Goal: Find specific page/section: Find specific page/section

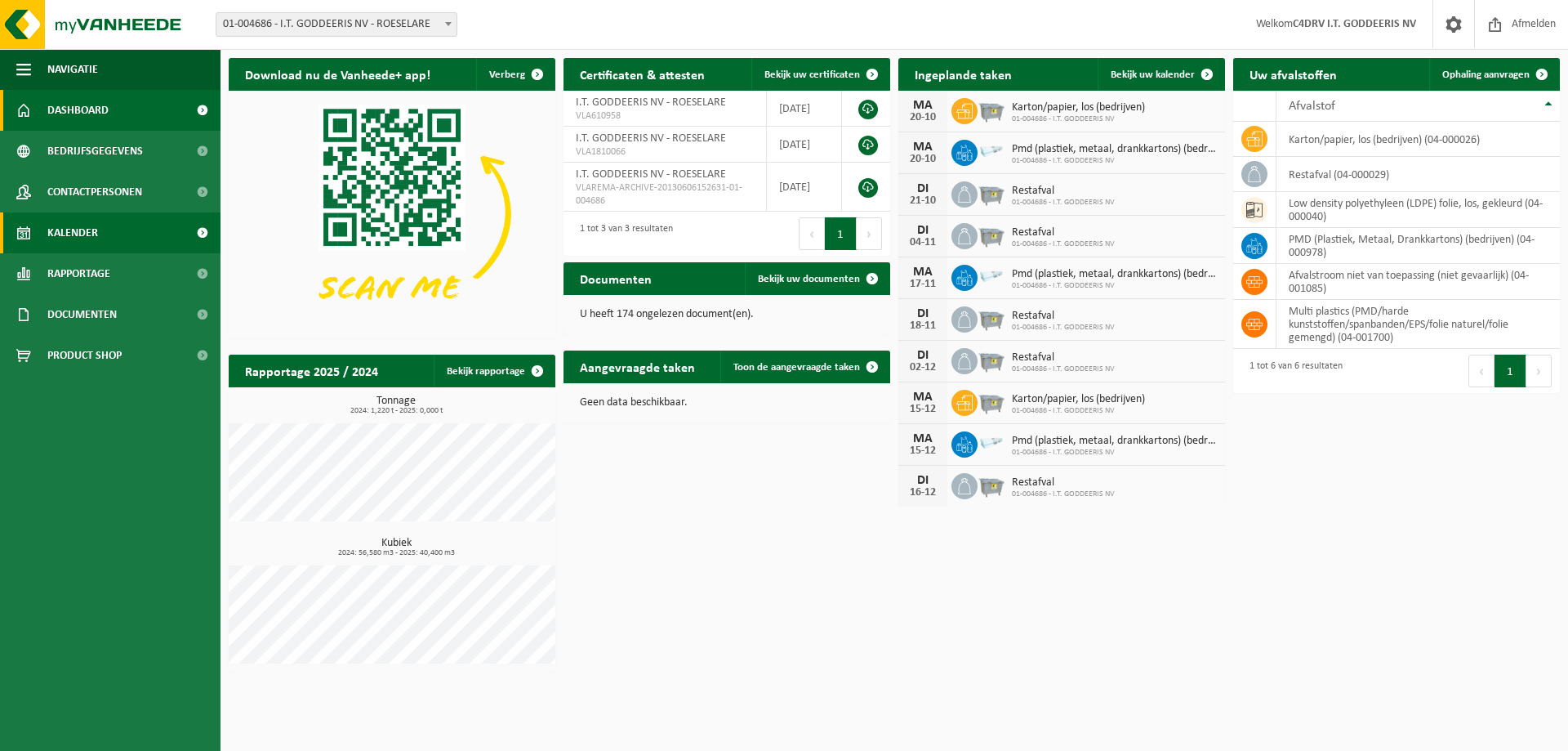
click at [85, 231] on span "Kalender" at bounding box center [72, 232] width 50 height 41
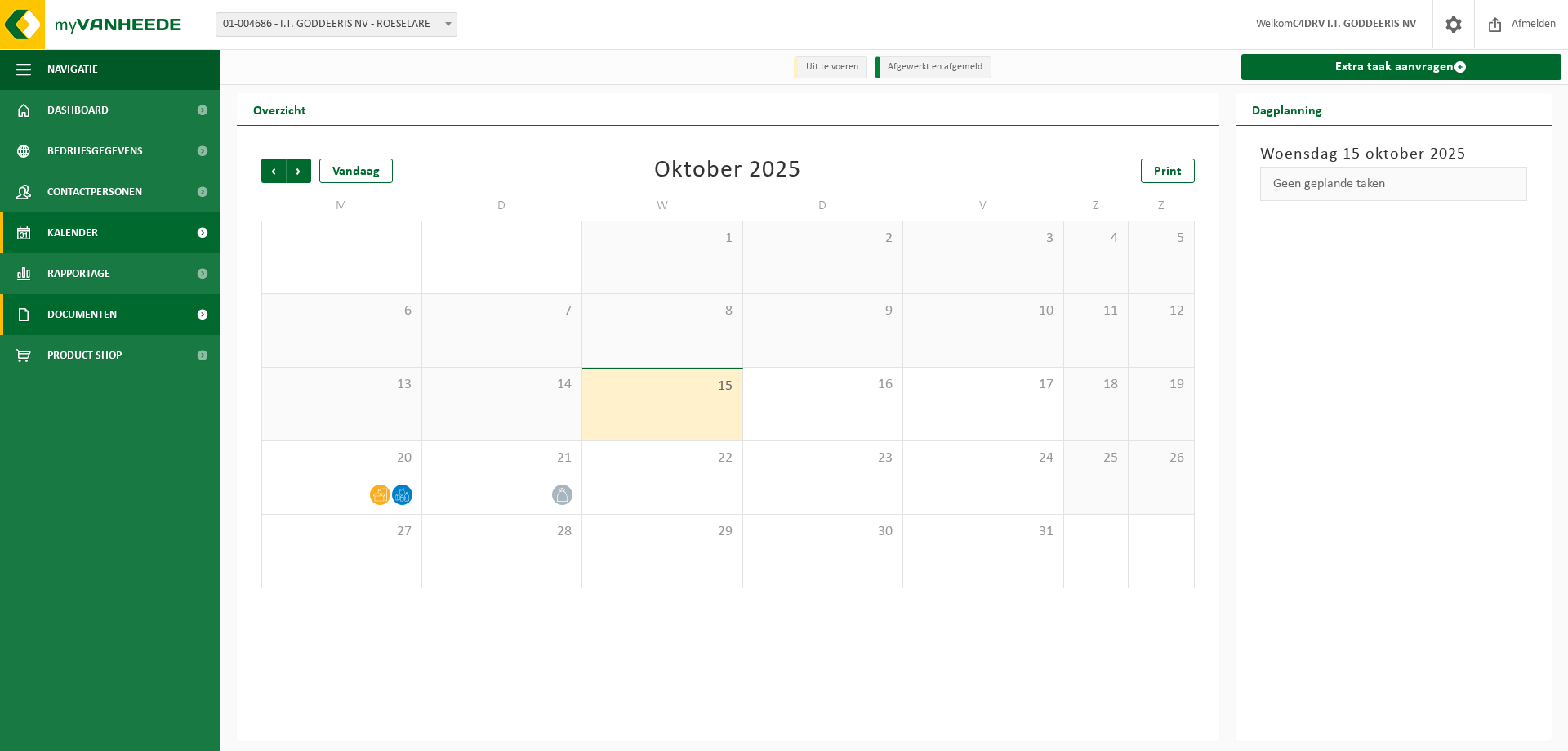
click at [125, 306] on link "Documenten" at bounding box center [110, 314] width 221 height 41
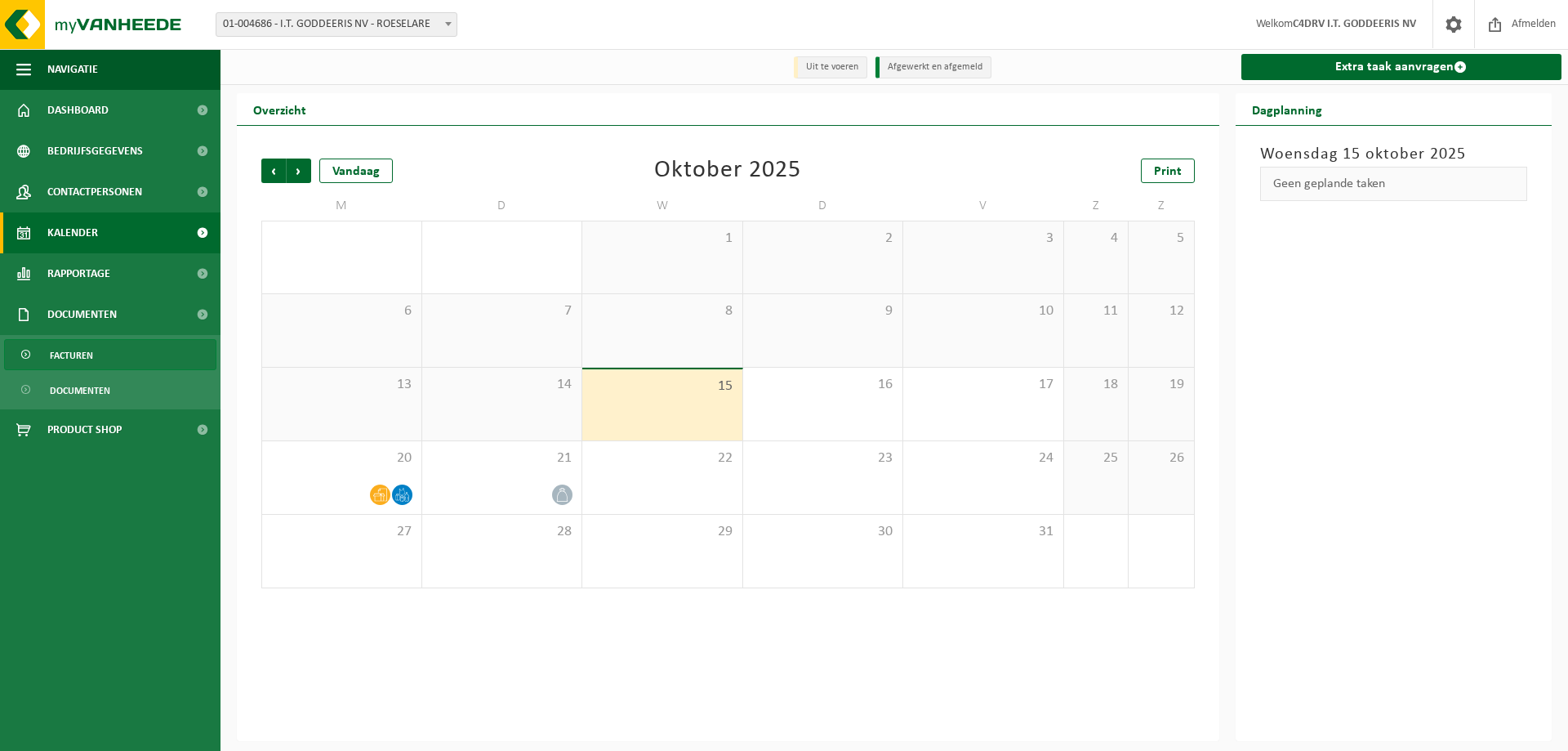
click at [99, 347] on link "Facturen" at bounding box center [109, 354] width 212 height 31
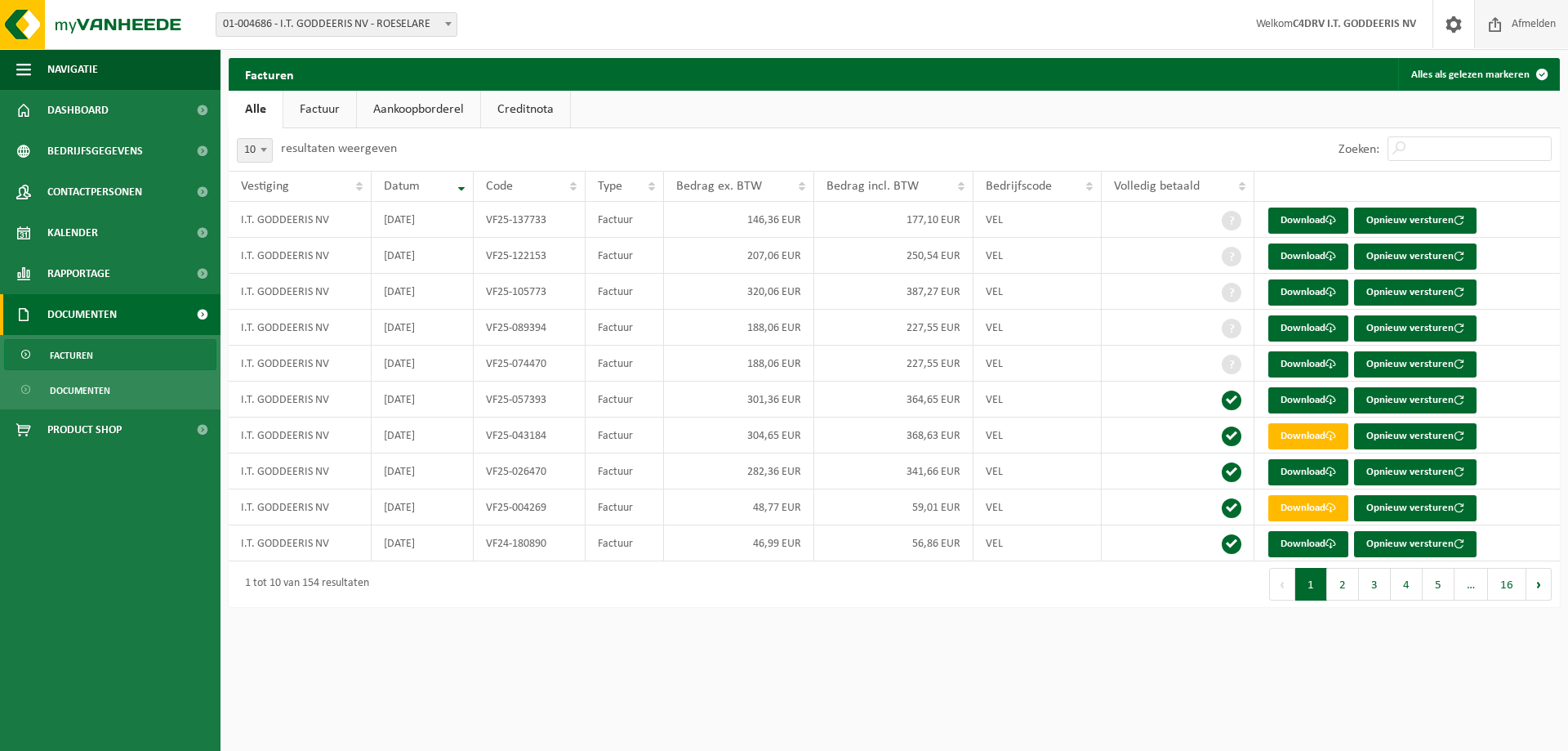
click at [1510, 21] on span "Afmelden" at bounding box center [1534, 24] width 52 height 49
